Goal: Task Accomplishment & Management: Manage account settings

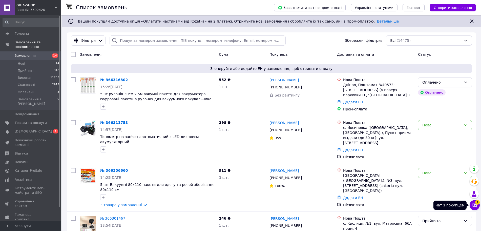
click at [474, 204] on icon at bounding box center [475, 205] width 4 height 4
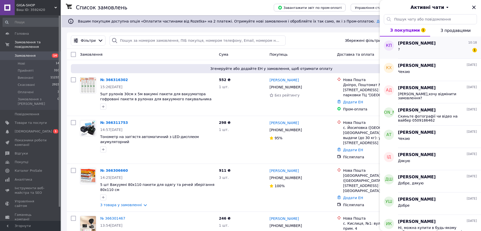
click at [441, 52] on div "? 1" at bounding box center [437, 50] width 79 height 8
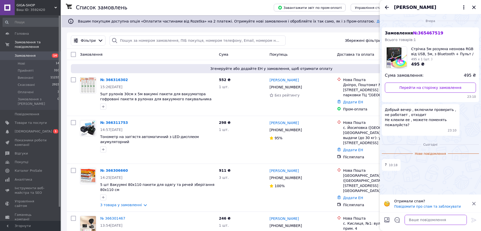
click at [415, 221] on textarea at bounding box center [436, 220] width 62 height 10
paste textarea "ДО,рого"
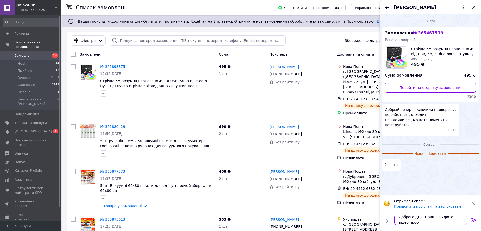
scroll to position [1, 0]
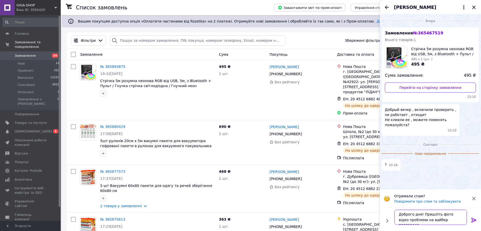
type textarea "Доброго дня! Пришліть фото відео проблеми на вайбер 0509186462"
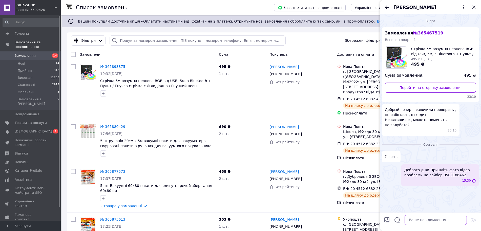
scroll to position [0, 0]
click at [473, 6] on icon "Закрити" at bounding box center [473, 7] width 3 height 3
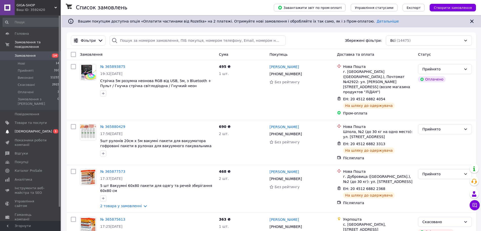
click at [18, 129] on span "[DEMOGRAPHIC_DATA]" at bounding box center [33, 131] width 37 height 5
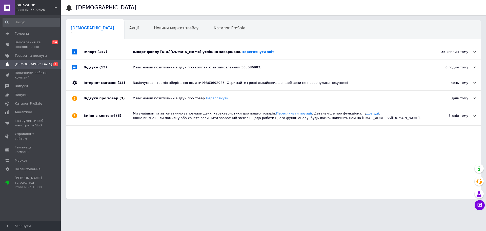
click at [138, 51] on div "Імпорт файлу [URL][DOMAIN_NAME] успішно завершено. Переглянути звіт" at bounding box center [279, 52] width 292 height 5
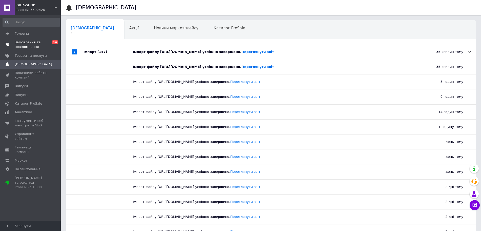
click at [38, 41] on span "Замовлення та повідомлення" at bounding box center [31, 44] width 32 height 9
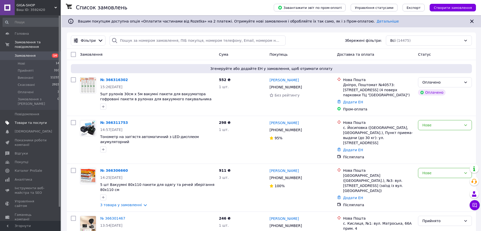
click at [37, 120] on span "Товари та послуги" at bounding box center [31, 122] width 32 height 5
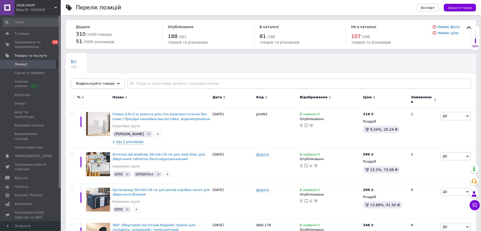
click at [107, 83] on span "Відфільтруйте товари" at bounding box center [95, 83] width 38 height 4
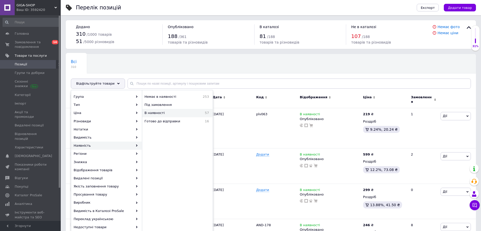
click at [178, 112] on span "В наявності" at bounding box center [169, 113] width 48 height 5
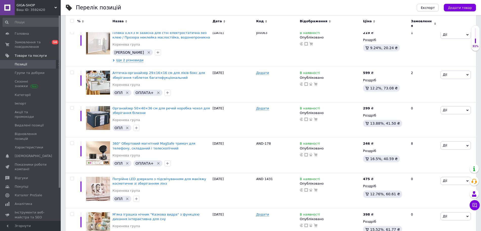
scroll to position [95, 0]
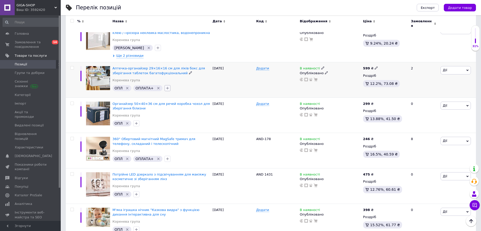
click at [166, 86] on icon "button" at bounding box center [168, 88] width 4 height 4
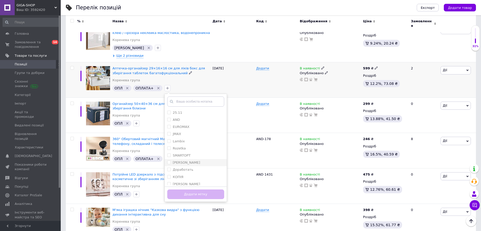
scroll to position [3, 0]
click at [192, 143] on div "Rozetka" at bounding box center [195, 145] width 57 height 5
checkbox input "true"
click at [205, 190] on button "Додати мітку" at bounding box center [195, 194] width 57 height 10
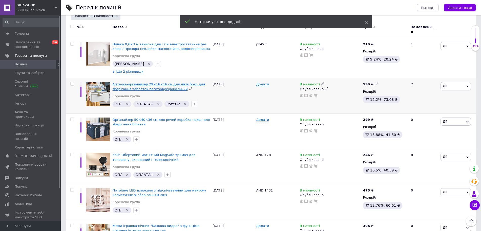
scroll to position [32, 0]
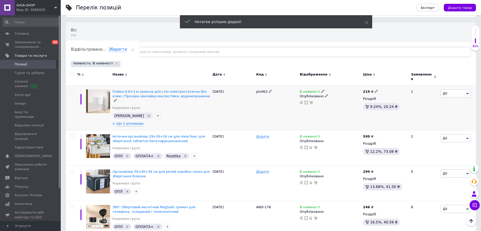
click at [73, 90] on input "checkbox" at bounding box center [71, 91] width 3 height 3
checkbox input "true"
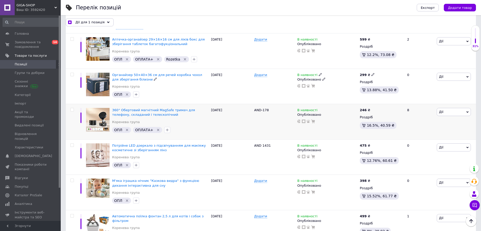
scroll to position [127, 0]
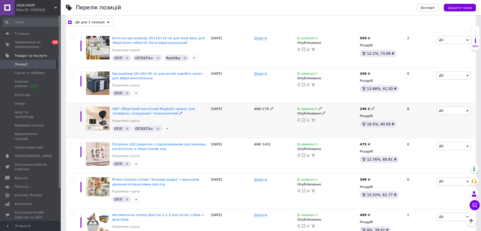
click at [72, 107] on input "checkbox" at bounding box center [71, 108] width 3 height 3
checkbox input "true"
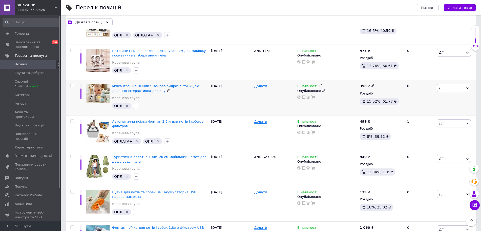
scroll to position [221, 0]
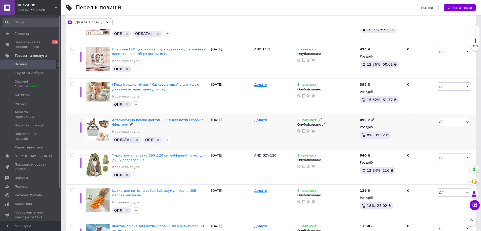
click at [71, 118] on input "checkbox" at bounding box center [71, 119] width 3 height 3
checkbox input "true"
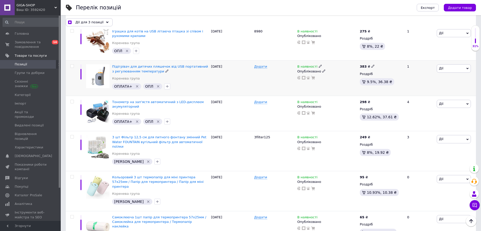
scroll to position [506, 0]
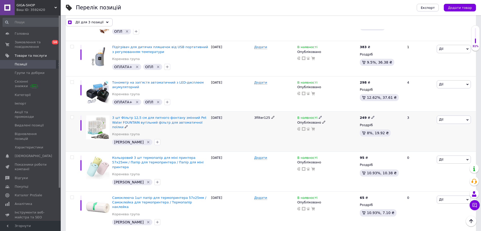
click at [71, 116] on input "checkbox" at bounding box center [71, 117] width 3 height 3
checkbox input "true"
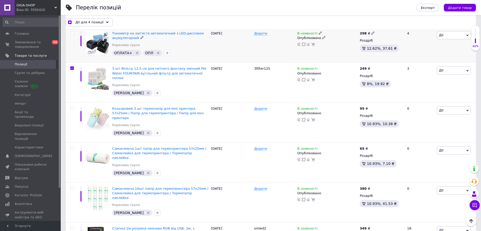
scroll to position [601, 0]
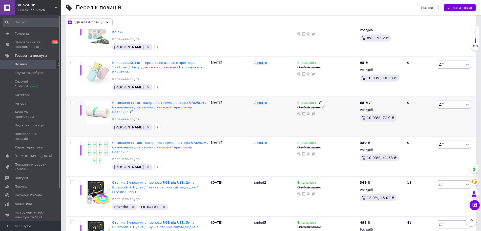
click at [72, 101] on input "checkbox" at bounding box center [71, 102] width 3 height 3
checkbox input "true"
click at [74, 60] on div at bounding box center [72, 62] width 10 height 4
checkbox input "true"
click at [70, 61] on input "checkbox" at bounding box center [71, 62] width 3 height 3
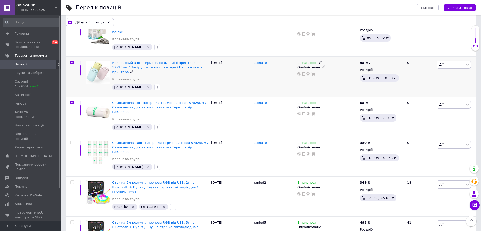
checkbox input "true"
click at [73, 141] on input "checkbox" at bounding box center [71, 142] width 3 height 3
checkbox input "true"
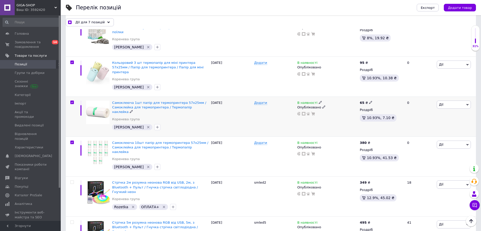
click at [73, 101] on input "checkbox" at bounding box center [71, 102] width 3 height 3
checkbox input "false"
checkbox input "true"
click at [72, 61] on input "checkbox" at bounding box center [71, 62] width 3 height 3
checkbox input "false"
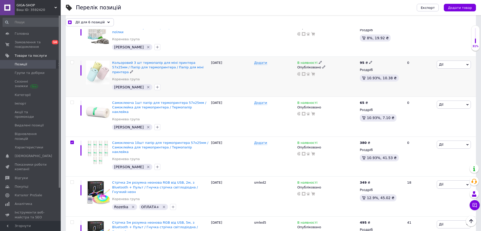
checkbox input "true"
click at [72, 141] on input "checkbox" at bounding box center [71, 142] width 3 height 3
checkbox input "false"
checkbox input "true"
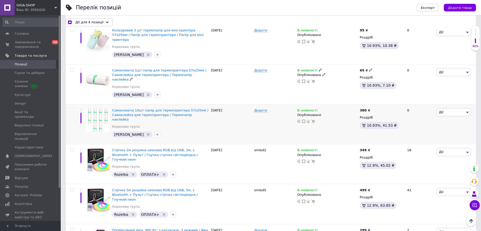
scroll to position [633, 0]
click at [73, 109] on input "checkbox" at bounding box center [71, 110] width 3 height 3
checkbox input "true"
click at [73, 109] on input "checkbox" at bounding box center [71, 110] width 3 height 3
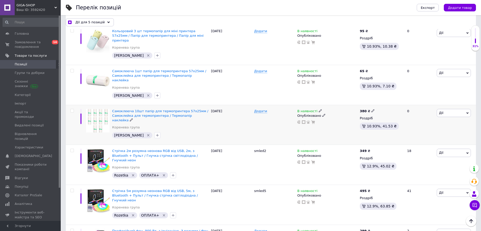
checkbox input "false"
checkbox input "true"
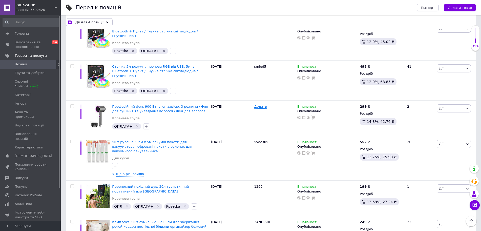
scroll to position [759, 0]
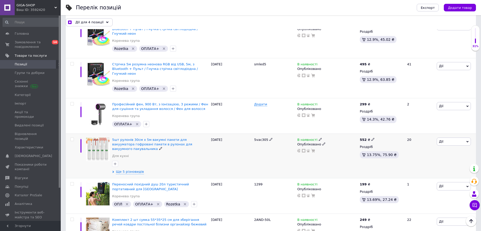
click at [72, 138] on input "checkbox" at bounding box center [71, 139] width 3 height 3
checkbox input "true"
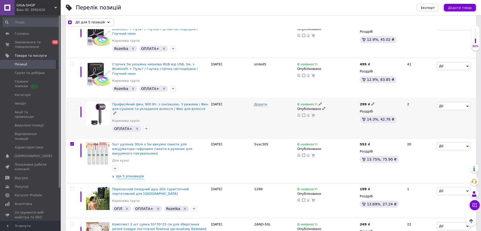
click at [73, 102] on input "checkbox" at bounding box center [71, 103] width 3 height 3
checkbox input "true"
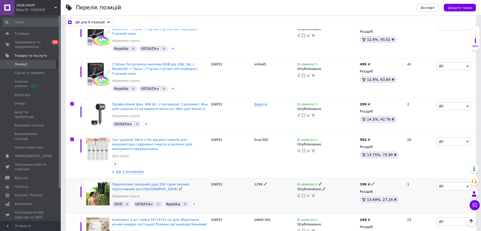
click at [71, 182] on input "checkbox" at bounding box center [71, 183] width 3 height 3
checkbox input "true"
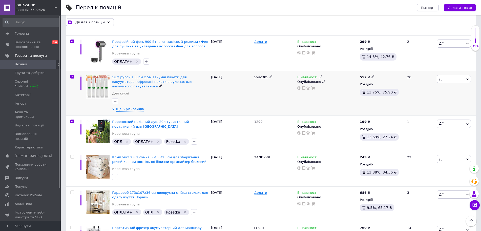
scroll to position [823, 0]
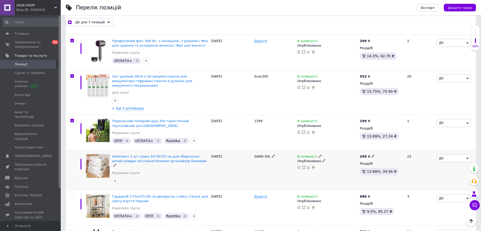
click at [73, 154] on input "checkbox" at bounding box center [71, 155] width 3 height 3
checkbox input "true"
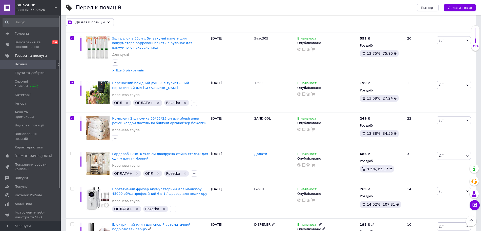
scroll to position [696, 0]
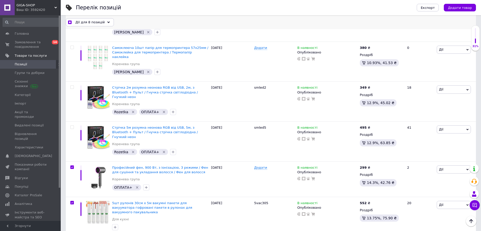
click at [92, 23] on span "Дії для 8 позицій" at bounding box center [89, 22] width 29 height 5
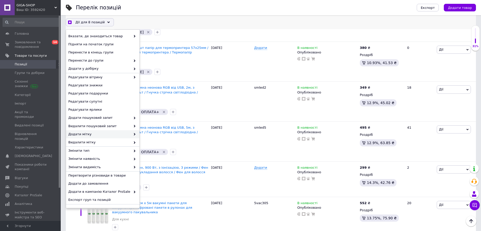
click at [108, 132] on span "Додати мітку" at bounding box center [99, 134] width 63 height 5
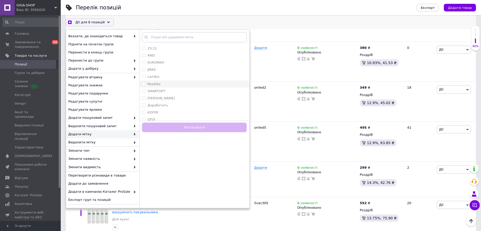
checkbox input "true"
click at [156, 81] on li "Rozetka" at bounding box center [194, 83] width 110 height 7
checkbox input "true"
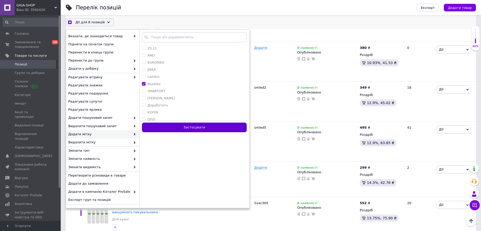
click at [175, 130] on button "Застосувати" at bounding box center [194, 127] width 105 height 10
checkbox input "false"
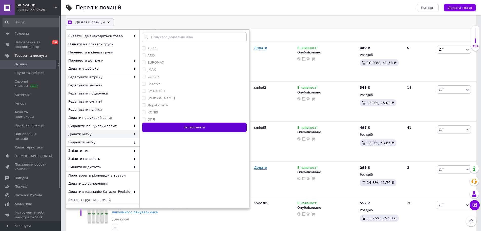
checkbox input "false"
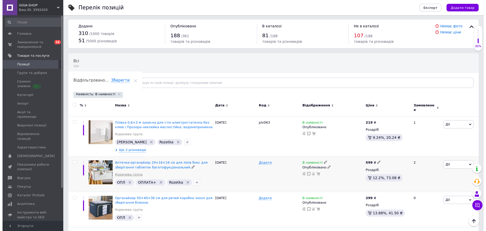
scroll to position [0, 0]
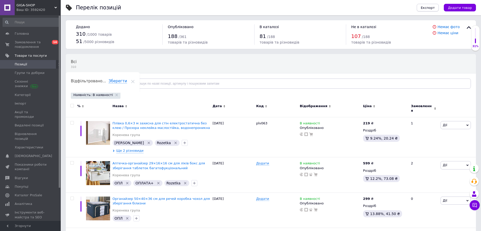
click at [428, 8] on span "Експорт" at bounding box center [428, 8] width 14 height 4
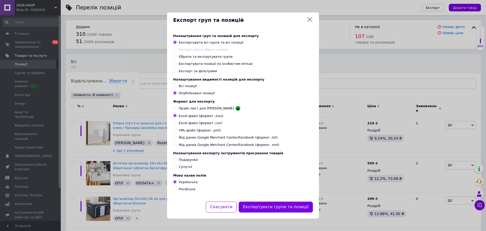
click at [205, 132] on span "YML-файл (формат .yml)" at bounding box center [200, 130] width 42 height 5
click at [176, 131] on input "YML-файл (формат .yml)" at bounding box center [174, 129] width 3 height 3
radio input "true"
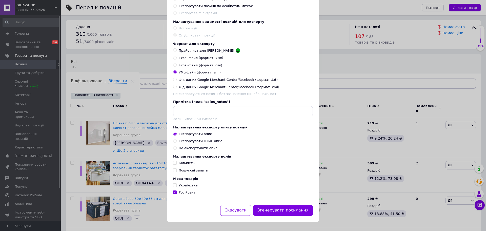
scroll to position [60, 0]
click at [186, 187] on span "Українська" at bounding box center [188, 185] width 19 height 4
click at [176, 187] on input "Українська" at bounding box center [174, 184] width 3 height 3
checkbox input "true"
click at [179, 161] on span "Кількість" at bounding box center [187, 163] width 16 height 4
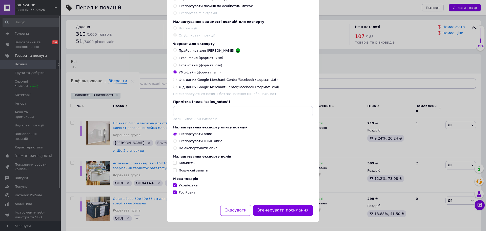
click at [176, 161] on input "Кількість" at bounding box center [174, 162] width 3 height 3
checkbox input "true"
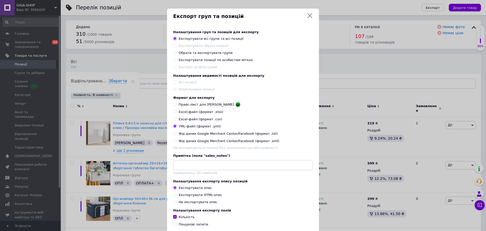
scroll to position [0, 0]
click at [202, 53] on span "Обрати та експортувати групи" at bounding box center [206, 53] width 54 height 4
click at [176, 53] on input "Обрати та експортувати групи" at bounding box center [174, 52] width 3 height 3
radio input "true"
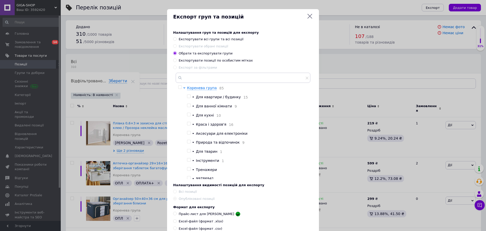
click at [204, 59] on span "Експортувати позиції по особистим мітках" at bounding box center [216, 60] width 74 height 4
click at [176, 59] on input "Експортувати позиції по особистим мітках" at bounding box center [174, 59] width 3 height 3
radio input "true"
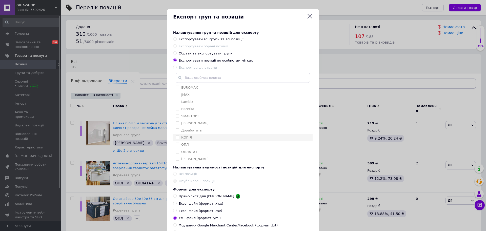
scroll to position [17, 0]
click at [196, 108] on div "Rozetka" at bounding box center [243, 107] width 134 height 5
checkbox input "true"
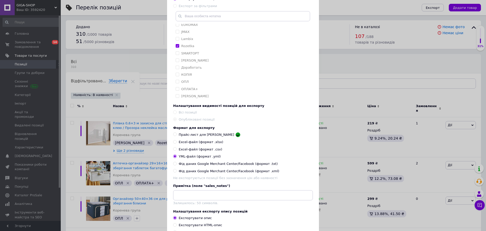
scroll to position [151, 0]
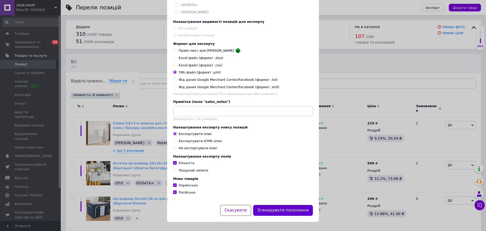
click at [295, 213] on button "Згенерувати посилання" at bounding box center [283, 210] width 60 height 11
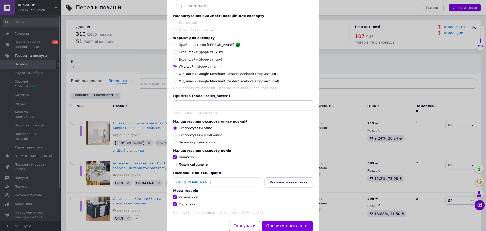
click at [296, 184] on span "Копіювати посилання" at bounding box center [289, 182] width 38 height 4
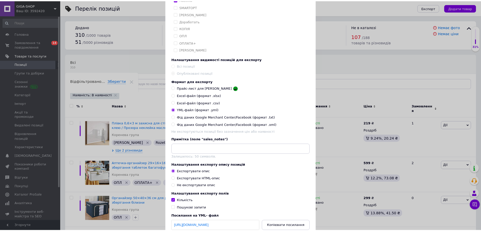
scroll to position [0, 0]
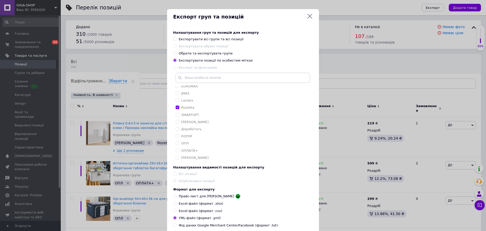
click at [310, 13] on icon at bounding box center [310, 16] width 6 height 6
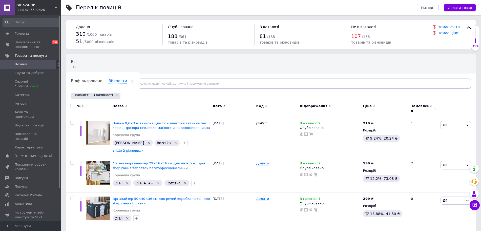
click at [83, 84] on span "Відфільтруйте товари" at bounding box center [95, 83] width 38 height 4
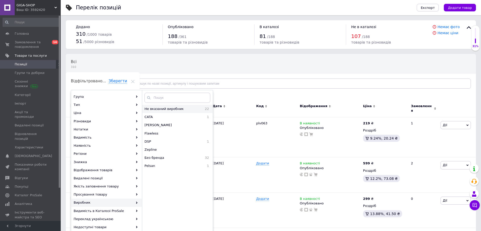
click at [184, 110] on span "Не вказаний виробник" at bounding box center [172, 109] width 55 height 5
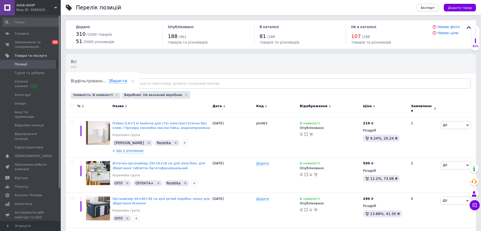
click at [108, 85] on span "Відфільтруйте товари" at bounding box center [95, 83] width 38 height 4
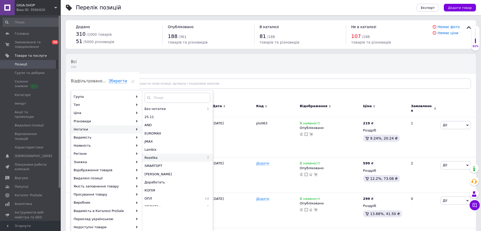
click at [173, 159] on span "Rozetka" at bounding box center [169, 157] width 48 height 5
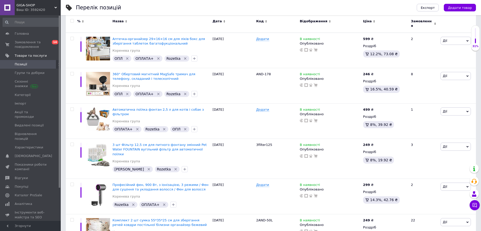
scroll to position [137, 0]
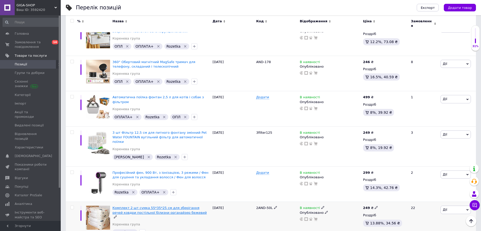
click at [135, 206] on span "Комплект 2 шт cумка 55*35*25 см для зберігання речей ковдри постільної білизни …" at bounding box center [160, 210] width 94 height 8
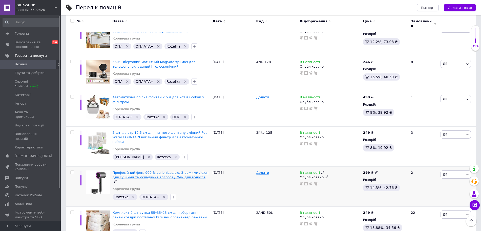
click at [136, 171] on span "Професійний фен, 900 Вт, з іонізацією, 3 режими / Фен для сушіння та укладання …" at bounding box center [161, 175] width 96 height 8
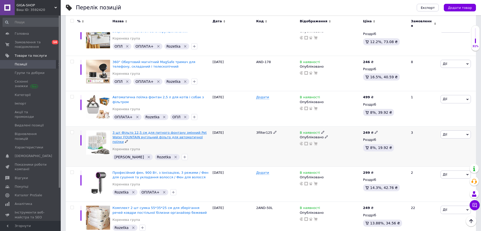
click at [130, 131] on span "3 шт Фільтр 12,5 см для питного фонтану змінний Pet Water FOUNTAIN вугільний фі…" at bounding box center [160, 137] width 94 height 13
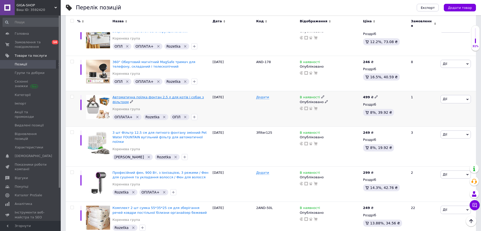
click at [142, 95] on span "Автоматична поїлка фонтан 2,5 л для котів і собак з фільтром" at bounding box center [158, 99] width 91 height 8
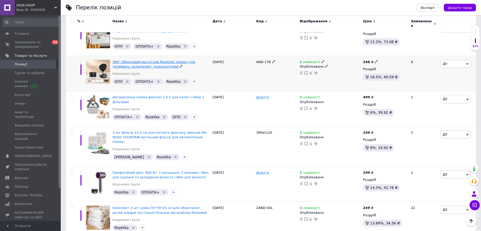
click at [137, 61] on span "360° Обертовий магнітний MagSafe тримач для телефону, складаний і телескопічний" at bounding box center [154, 64] width 83 height 8
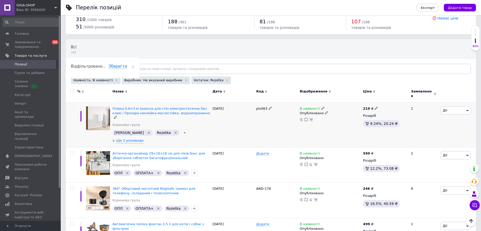
scroll to position [10, 0]
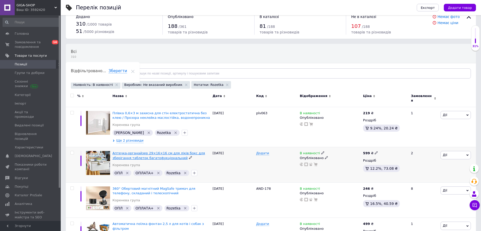
click at [130, 151] on span "Аптечка-органайзер 29×16×16 см для ліків бокс для зберігання таблеток багатофук…" at bounding box center [159, 155] width 93 height 8
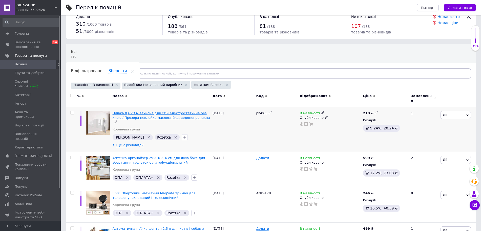
click at [130, 111] on span "Плівка 0,6×3 м захисна для стін електростатична без клею / Прозора неклейка мас…" at bounding box center [161, 115] width 97 height 8
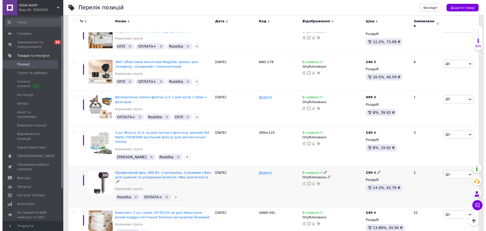
scroll to position [0, 0]
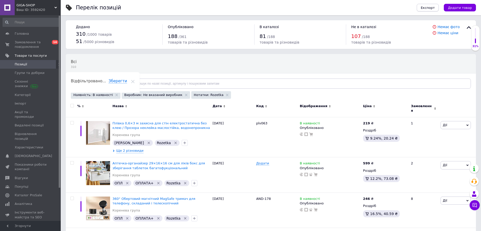
click at [425, 9] on button "Експорт" at bounding box center [428, 8] width 22 height 8
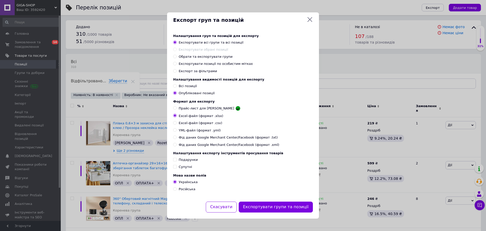
click at [211, 132] on span "YML-файл (формат .yml)" at bounding box center [200, 130] width 42 height 5
click at [176, 131] on input "YML-файл (формат .yml)" at bounding box center [174, 129] width 3 height 3
radio input "true"
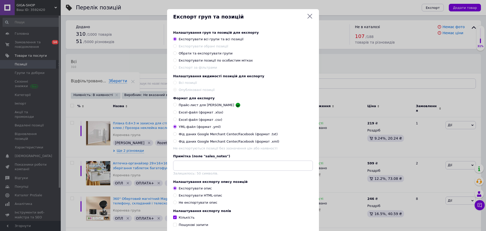
click at [205, 61] on span "Експортувати позиції по особистим мітках" at bounding box center [216, 60] width 74 height 4
click at [176, 61] on input "Експортувати позиції по особистим мітках" at bounding box center [174, 59] width 3 height 3
radio input "true"
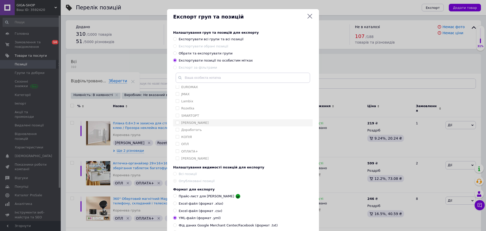
scroll to position [17, 0]
click at [192, 109] on label "Rozetka" at bounding box center [187, 108] width 13 height 4
checkbox input "true"
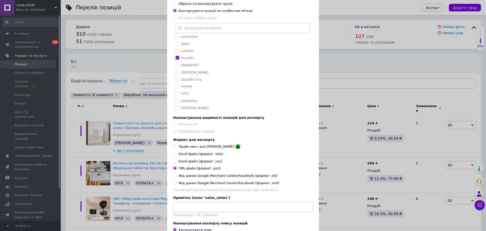
scroll to position [151, 0]
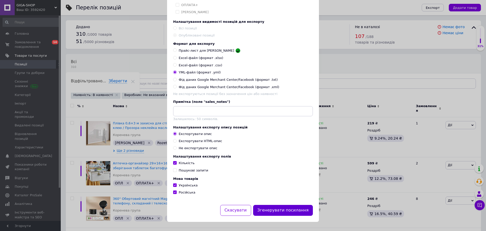
click at [289, 208] on button "Згенерувати посилання" at bounding box center [283, 210] width 60 height 11
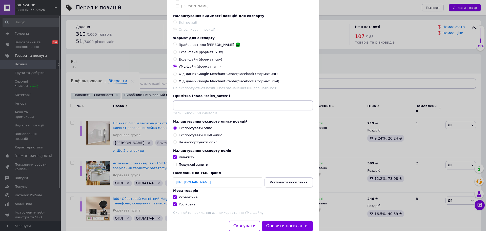
click at [299, 185] on button "Копіювати посилання" at bounding box center [288, 182] width 48 height 10
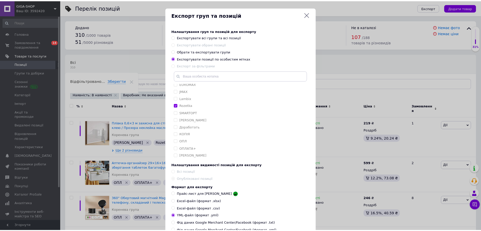
scroll to position [0, 0]
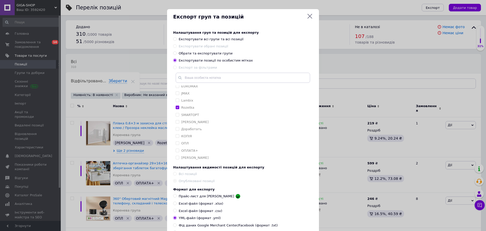
click at [308, 18] on icon at bounding box center [310, 16] width 6 height 6
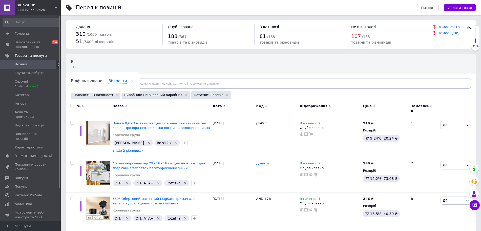
click at [27, 63] on span "Позиції" at bounding box center [31, 64] width 32 height 5
click at [29, 66] on span "Позиції" at bounding box center [31, 64] width 32 height 5
click at [153, 87] on input "text" at bounding box center [299, 83] width 343 height 10
paste input "1806565855"
type input "1806565855"
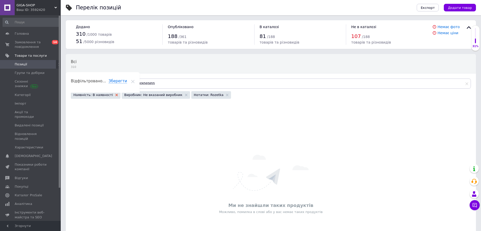
click at [115, 95] on use at bounding box center [116, 95] width 3 height 3
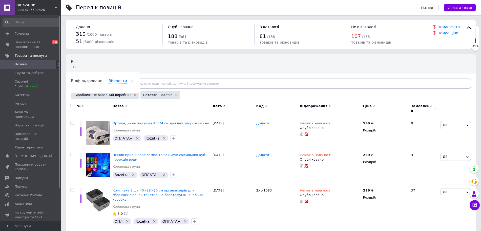
click at [134, 95] on use at bounding box center [135, 95] width 3 height 3
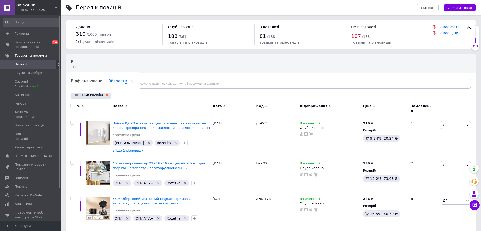
click at [106, 95] on use at bounding box center [107, 95] width 3 height 3
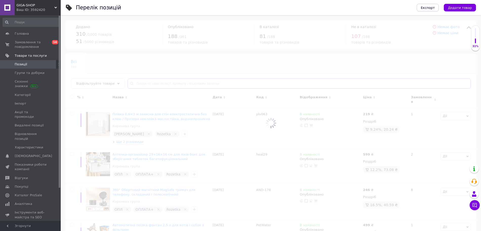
click at [155, 83] on input "text" at bounding box center [299, 83] width 343 height 10
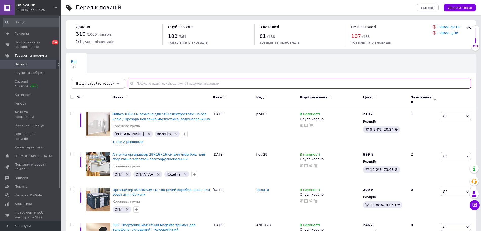
click at [156, 83] on input "text" at bounding box center [299, 83] width 343 height 10
paste input "1806565855"
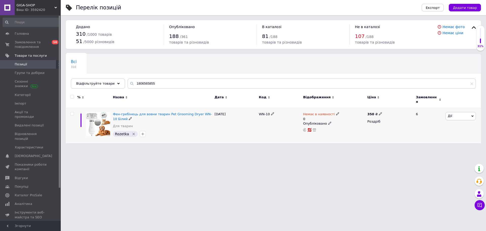
click at [328, 122] on use at bounding box center [329, 123] width 3 height 3
click at [332, 131] on li "Прихований" at bounding box center [333, 133] width 64 height 7
click at [133, 132] on icon "Видалити мітку" at bounding box center [134, 134] width 4 height 4
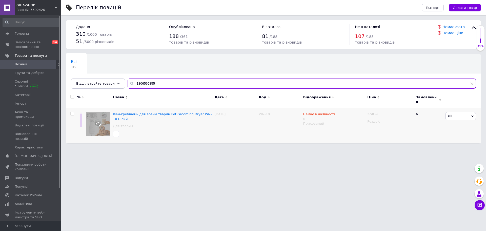
click at [140, 85] on input "1806565855" at bounding box center [302, 83] width 348 height 10
paste input "text"
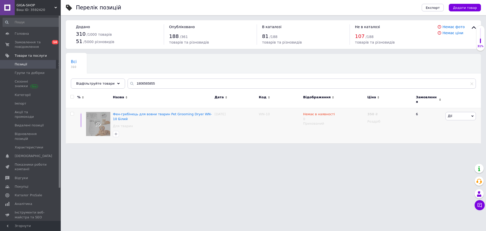
click at [154, 61] on div "Всі 310 Ok Відфільтровано... Зберегти" at bounding box center [273, 74] width 415 height 42
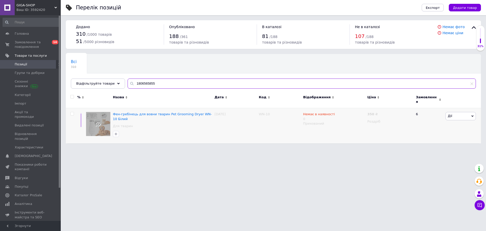
click at [196, 82] on input "1806565855" at bounding box center [302, 83] width 348 height 10
paste input "2091163262"
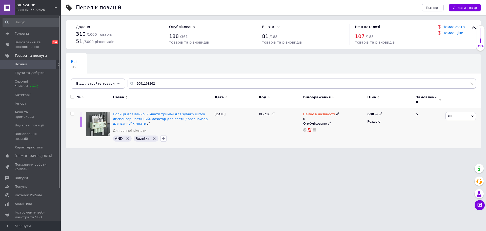
click at [153, 137] on icon "Видалити мітку" at bounding box center [154, 138] width 2 height 2
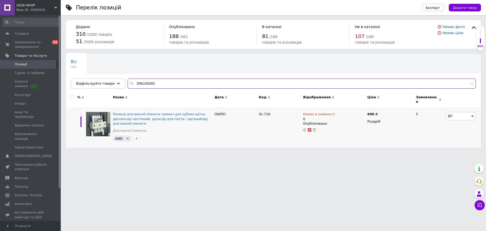
click at [141, 86] on input "2091163262" at bounding box center [302, 83] width 348 height 10
paste input "375849707"
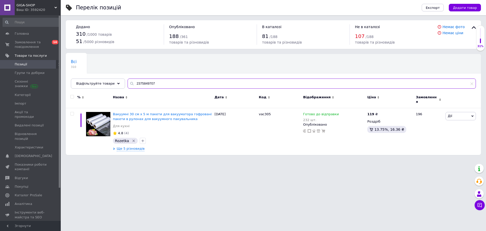
type input "2375849707"
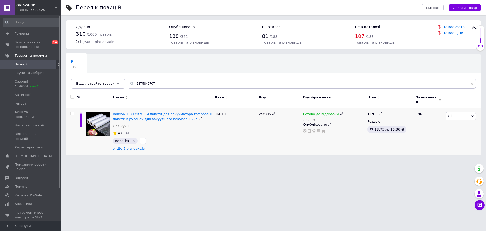
click at [132, 146] on span "Ще 5 різновидів" at bounding box center [131, 148] width 28 height 5
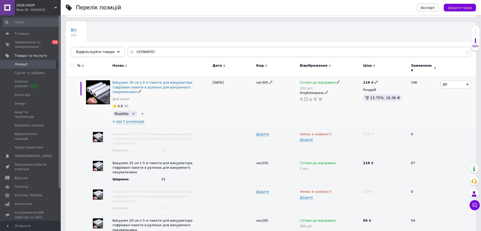
scroll to position [47, 0]
